Goal: Task Accomplishment & Management: Manage account settings

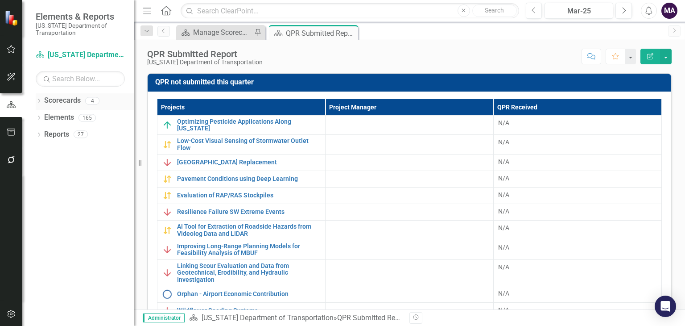
click at [91, 104] on div "4" at bounding box center [92, 101] width 14 height 8
click at [70, 103] on link "Scorecards" at bounding box center [62, 100] width 37 height 10
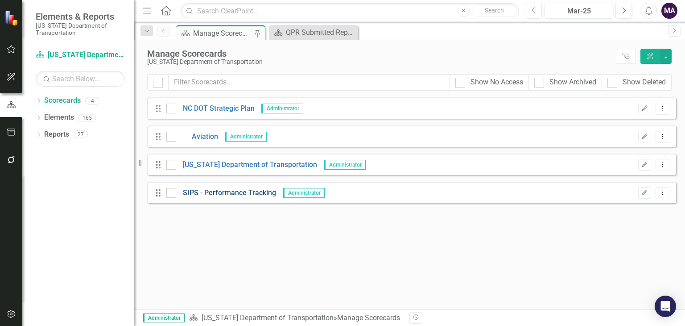
click at [205, 194] on link "SIPS - Performance Tracking" at bounding box center [226, 193] width 100 height 10
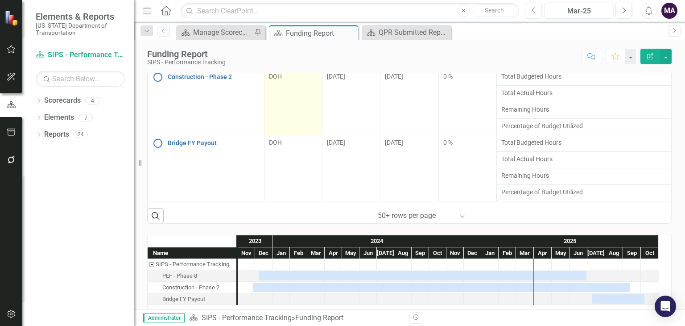
scroll to position [122, 0]
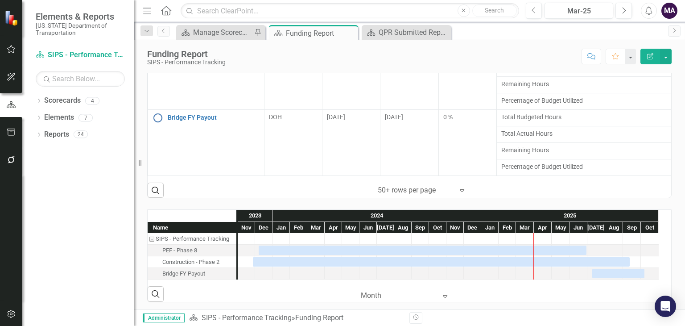
click at [392, 191] on div at bounding box center [416, 190] width 76 height 12
click at [382, 190] on div at bounding box center [416, 190] width 76 height 12
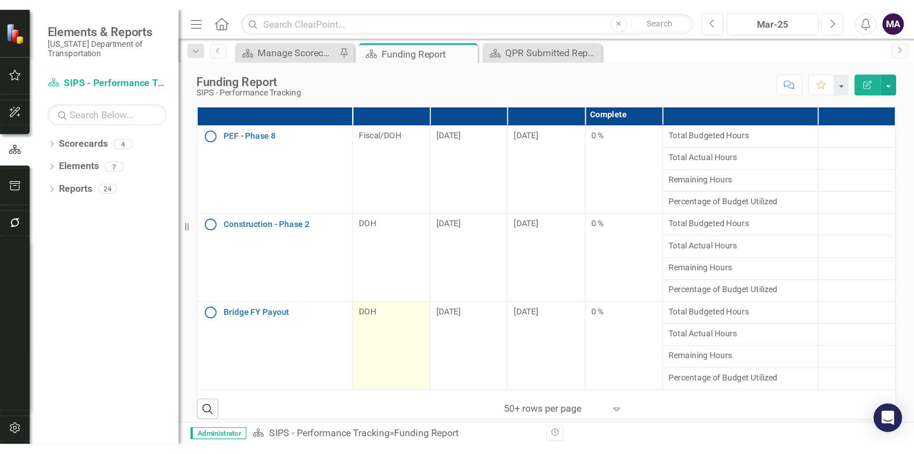
scroll to position [0, 0]
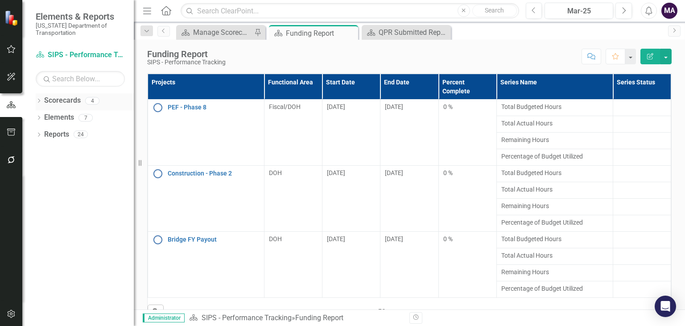
click at [68, 100] on link "Scorecards" at bounding box center [62, 100] width 37 height 10
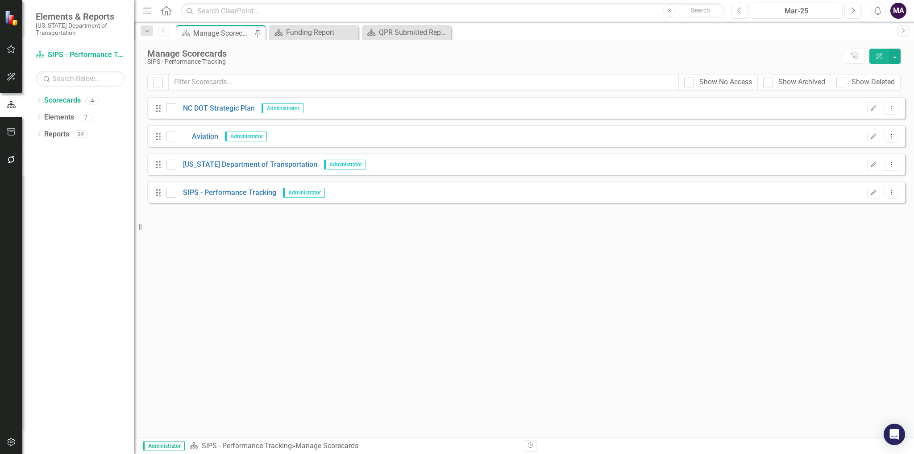
click at [298, 170] on div "Drag North Carolina Department of Transportation Administrator Edit Dropdown Me…" at bounding box center [525, 163] width 757 height 21
click at [298, 161] on link "[US_STATE] Department of Transportation" at bounding box center [246, 165] width 141 height 10
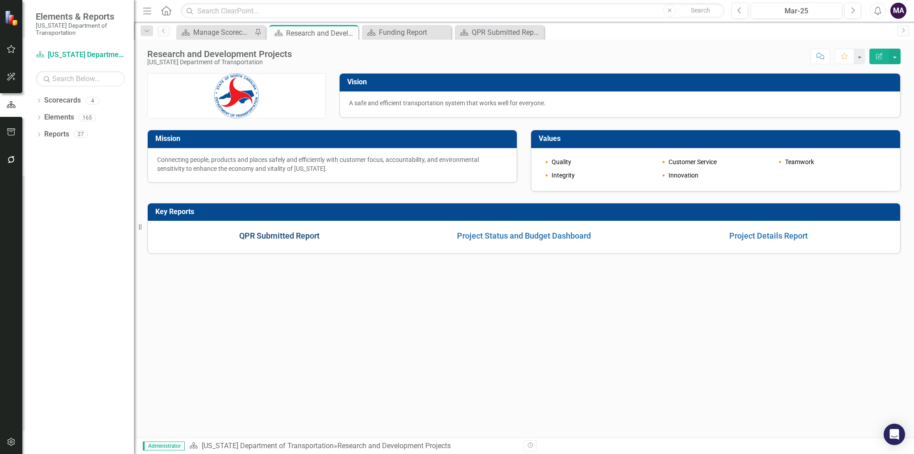
click at [300, 236] on link "QPR Submitted Report" at bounding box center [279, 235] width 80 height 9
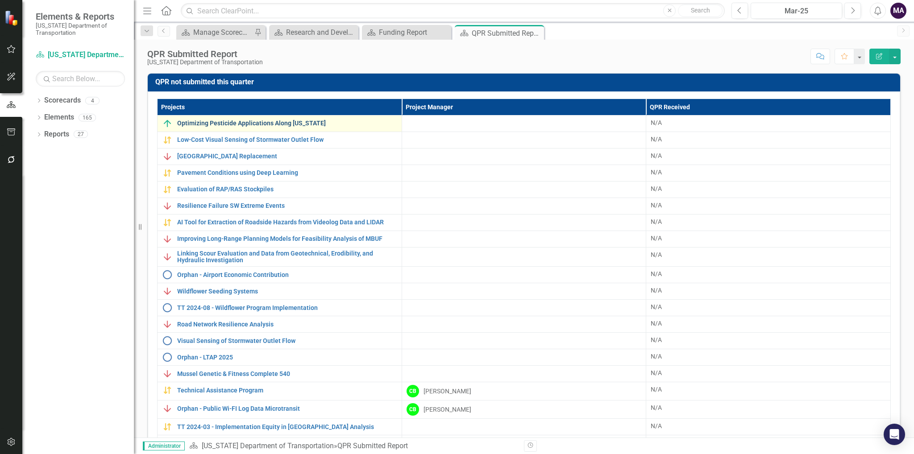
click at [245, 126] on link "Optimizing Pesticide Applications Along [US_STATE]" at bounding box center [287, 123] width 220 height 7
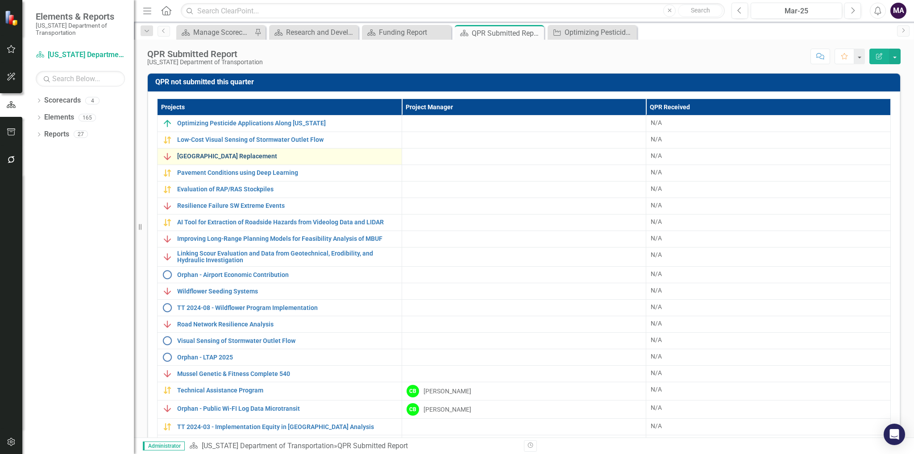
click at [320, 156] on link "[GEOGRAPHIC_DATA] Replacement" at bounding box center [287, 156] width 220 height 7
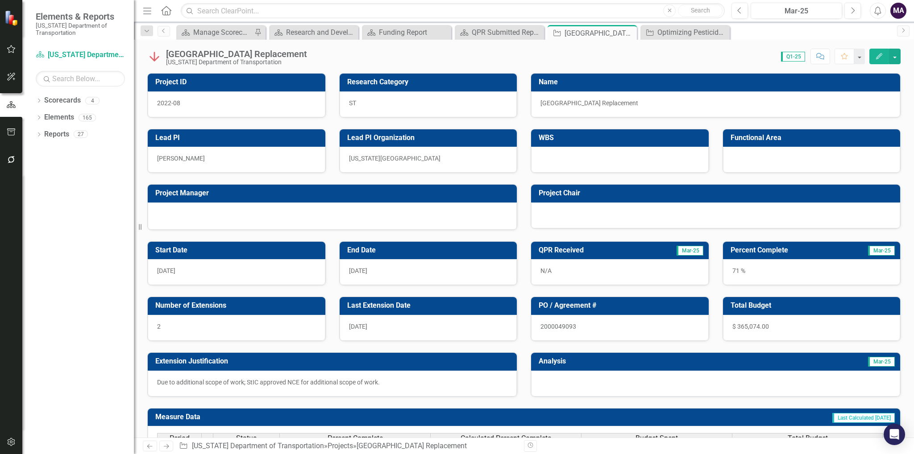
click at [367, 272] on span "7/31/25" at bounding box center [358, 270] width 18 height 7
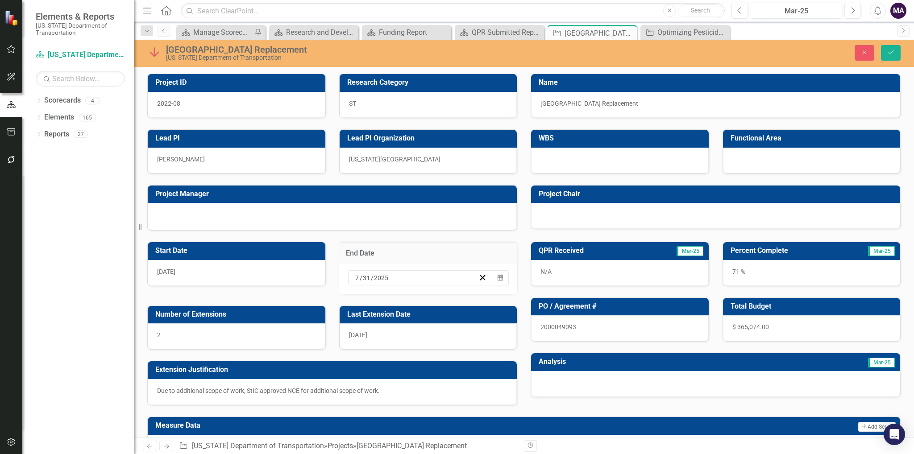
click at [373, 279] on input "2025" at bounding box center [381, 277] width 16 height 9
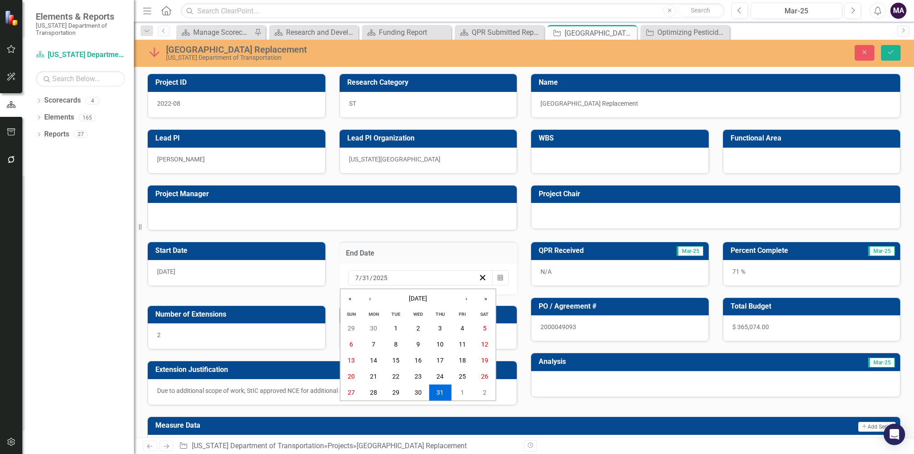
click at [355, 275] on input "7" at bounding box center [357, 277] width 4 height 9
type input "12"
click at [443, 228] on div at bounding box center [332, 216] width 369 height 27
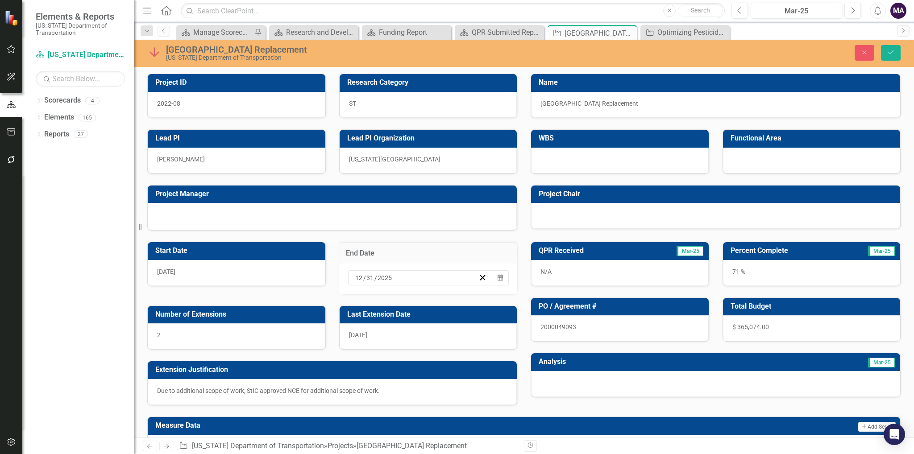
click at [594, 149] on div at bounding box center [620, 161] width 178 height 26
click at [594, 156] on div at bounding box center [620, 161] width 178 height 26
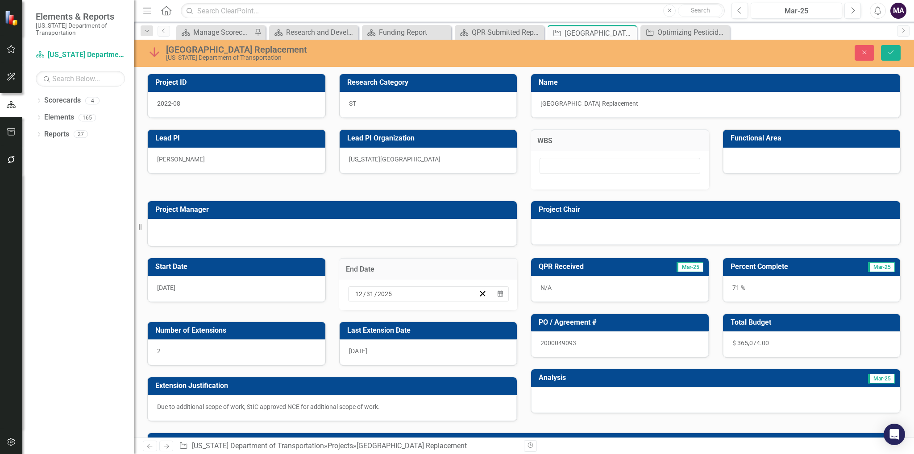
click at [594, 156] on div at bounding box center [619, 170] width 178 height 39
click at [579, 161] on input "text" at bounding box center [619, 166] width 161 height 17
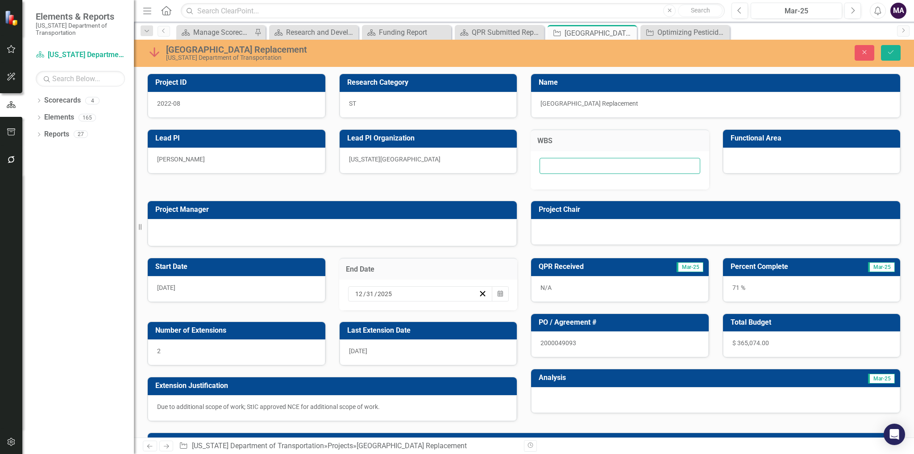
paste input "44100.22.6"
type input "44100.22.6"
click at [369, 194] on div "Project Manager" at bounding box center [332, 218] width 383 height 57
click at [592, 229] on div at bounding box center [715, 232] width 369 height 26
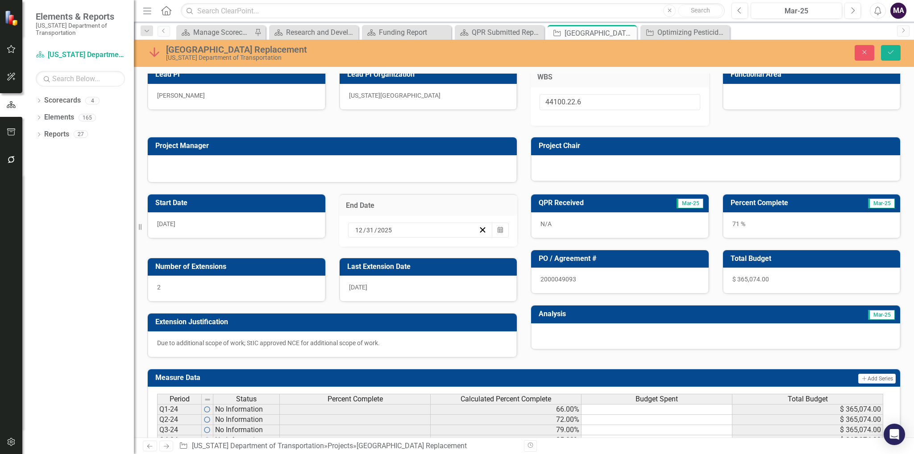
scroll to position [89, 0]
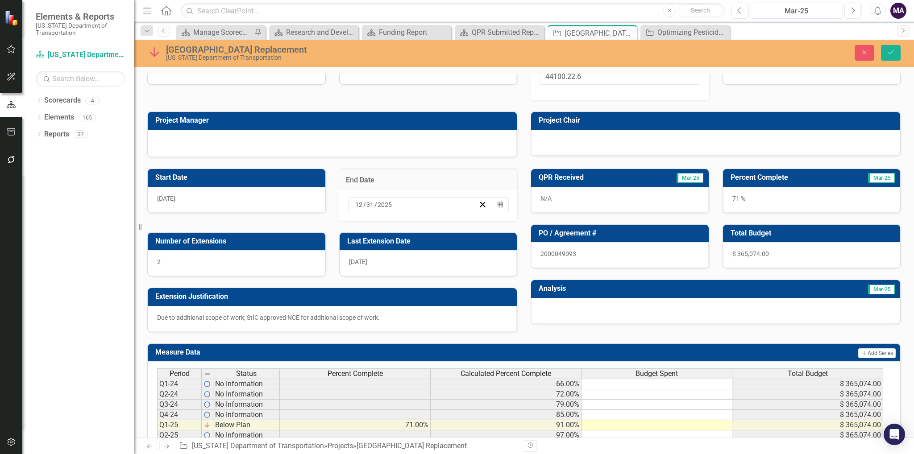
click at [194, 263] on div "2" at bounding box center [237, 263] width 178 height 26
click at [198, 257] on div "2" at bounding box center [237, 263] width 178 height 26
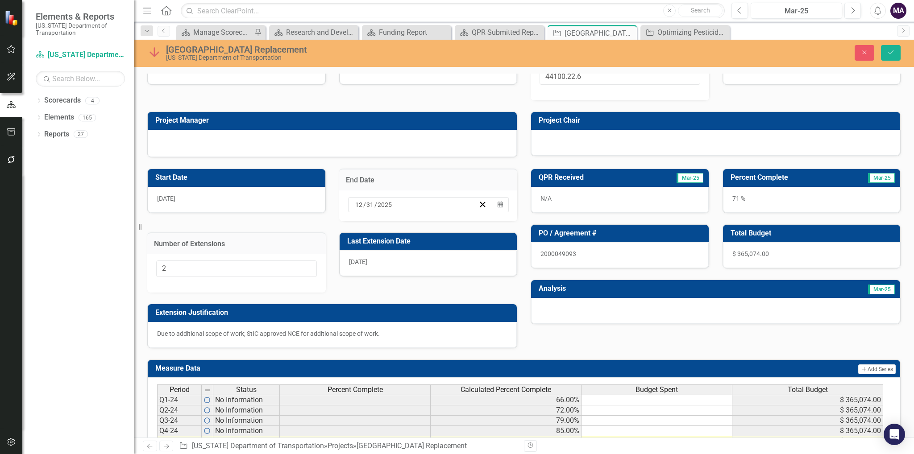
click at [198, 257] on div "2" at bounding box center [236, 273] width 178 height 39
click at [200, 265] on input "2" at bounding box center [236, 268] width 161 height 17
type input "3"
click at [337, 280] on div "Start Date 8/1/21 End Date 12 / 31 / 2025 Calendar Number of Extensions 3 Last …" at bounding box center [332, 252] width 383 height 191
click at [685, 49] on icon "Save" at bounding box center [890, 52] width 8 height 6
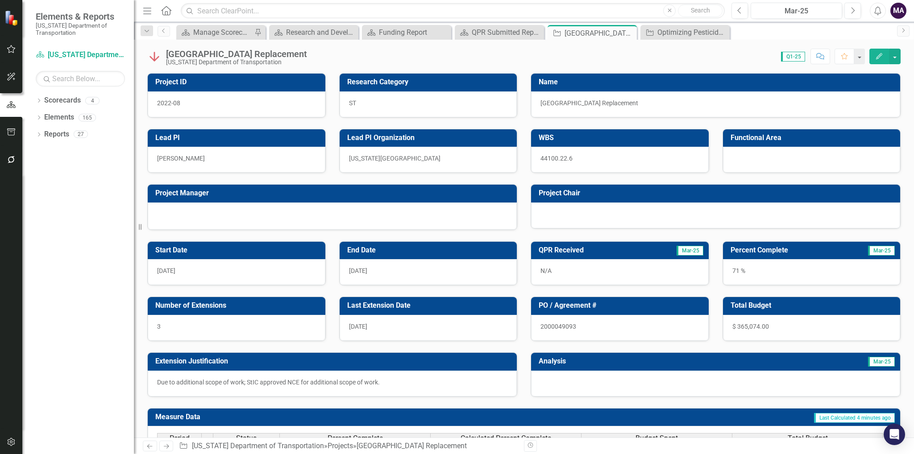
click at [305, 55] on div "[GEOGRAPHIC_DATA] Replacement" at bounding box center [236, 54] width 141 height 10
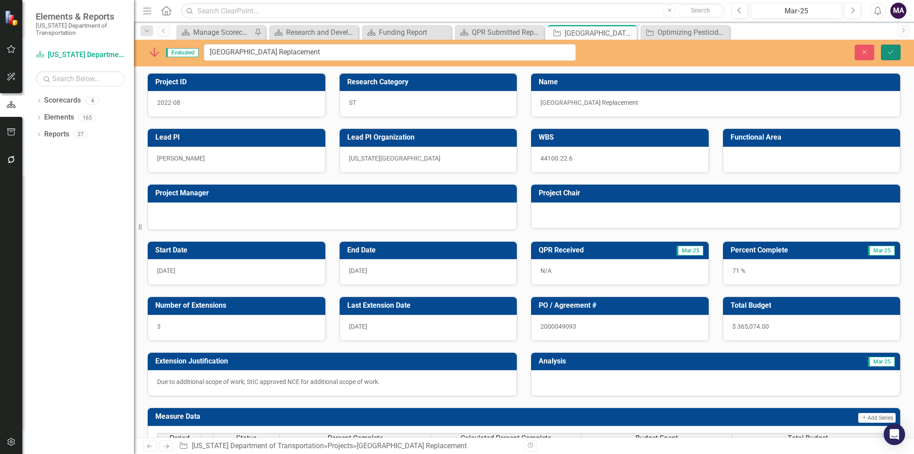
click at [685, 48] on button "Save" at bounding box center [890, 53] width 20 height 16
